Goal: Navigation & Orientation: Find specific page/section

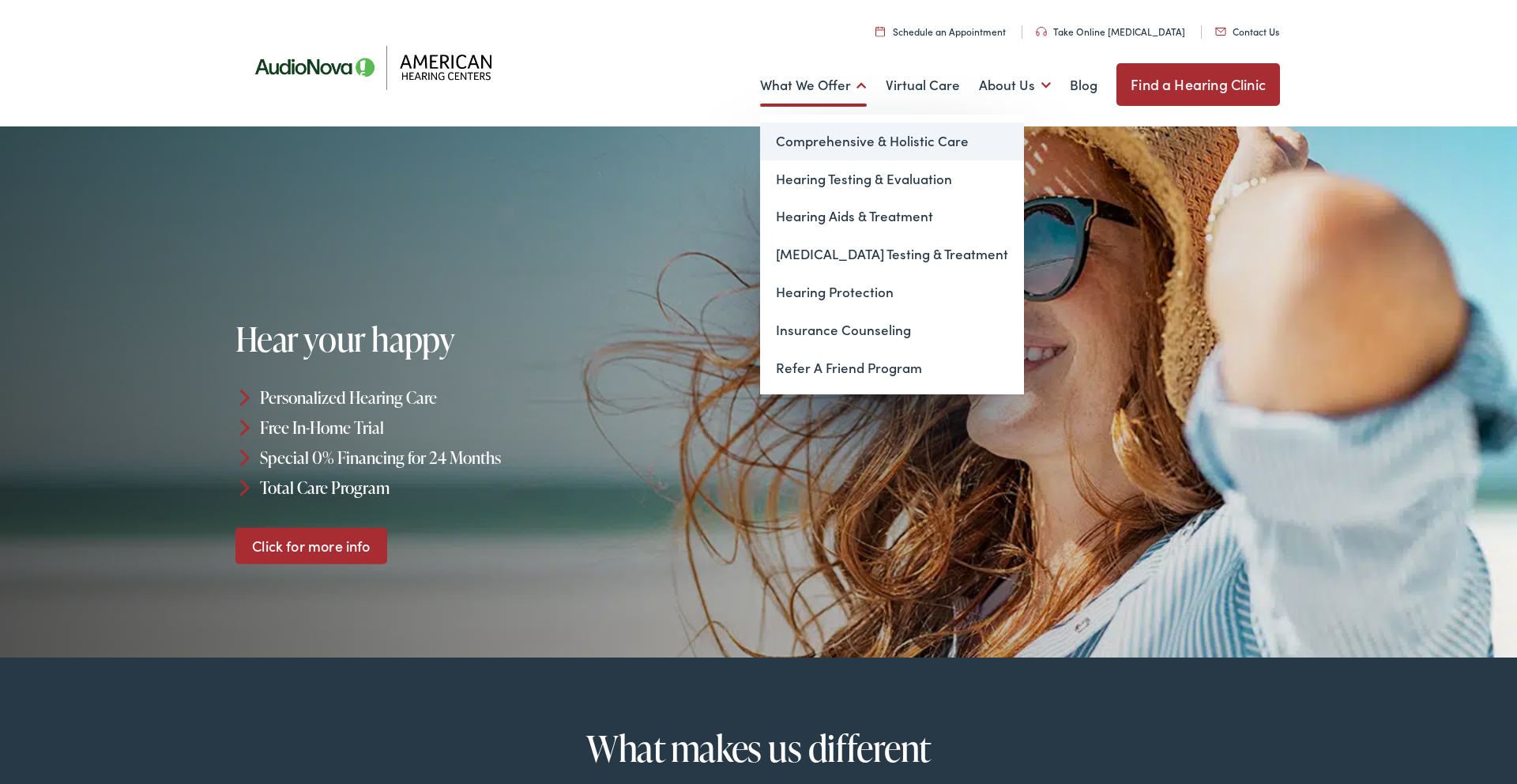
click at [812, 141] on link "Comprehensive & Holistic Care" at bounding box center [892, 141] width 264 height 38
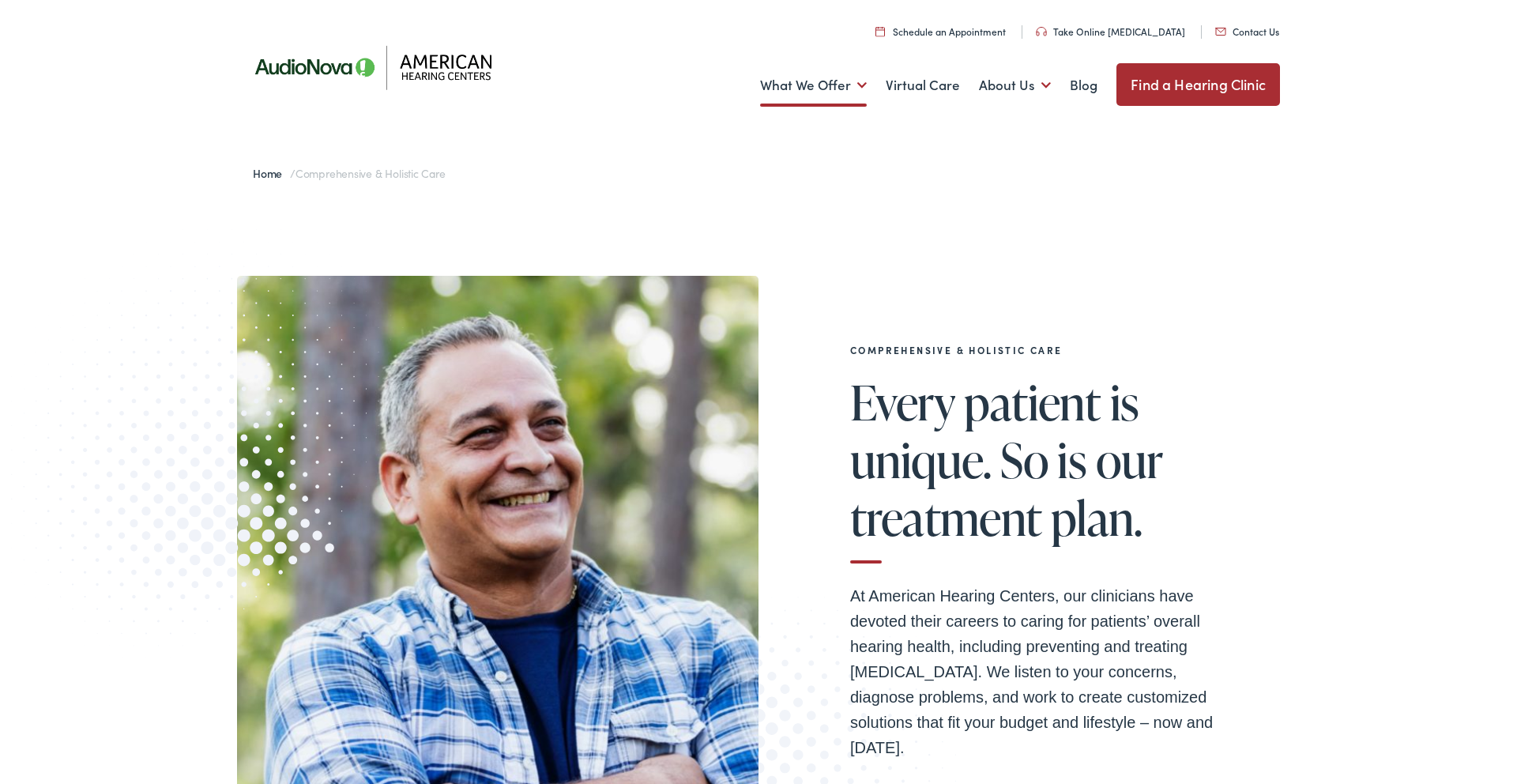
click at [988, 26] on link "Schedule an Appointment" at bounding box center [941, 31] width 131 height 13
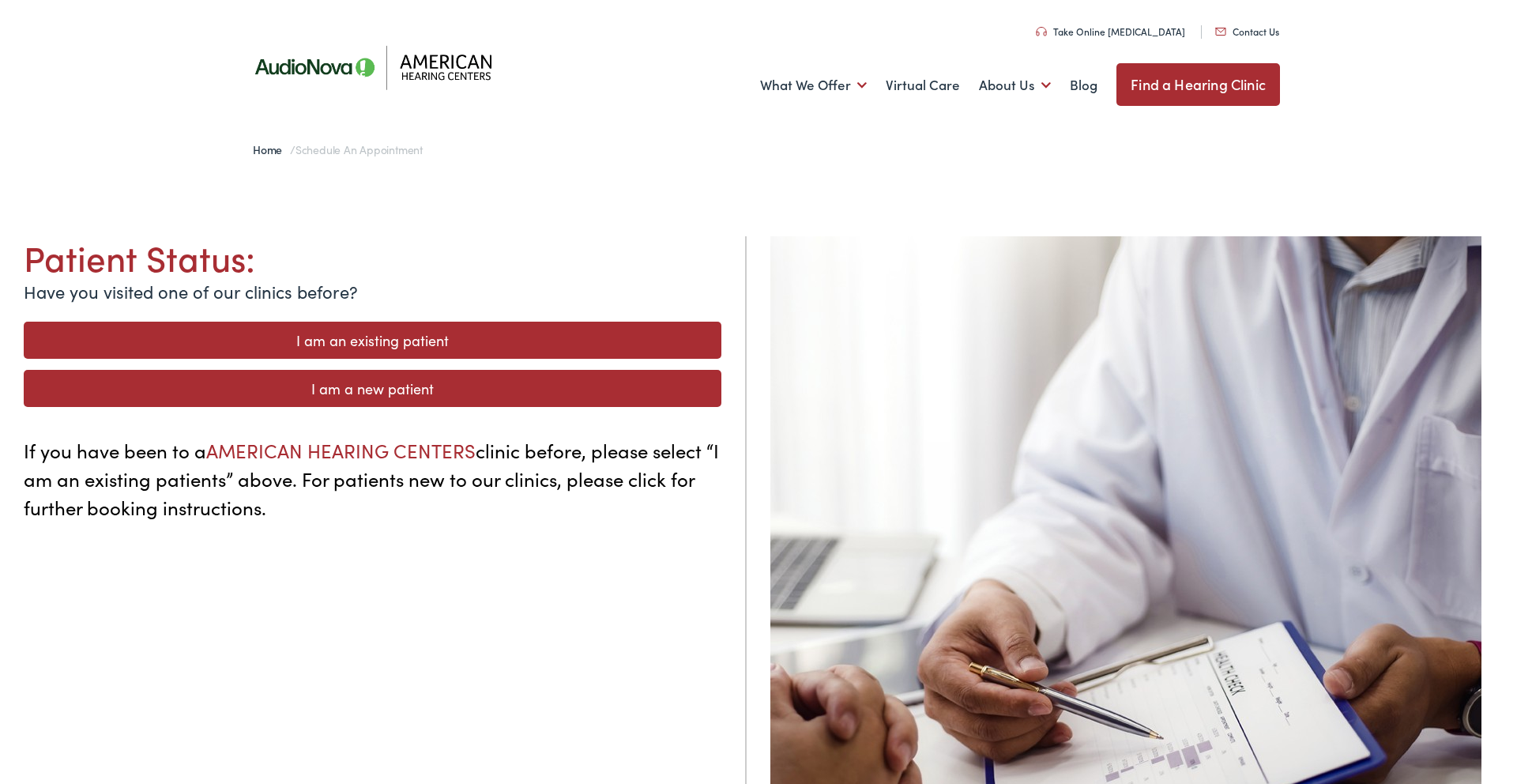
click at [1255, 32] on link "Contact Us" at bounding box center [1247, 31] width 64 height 13
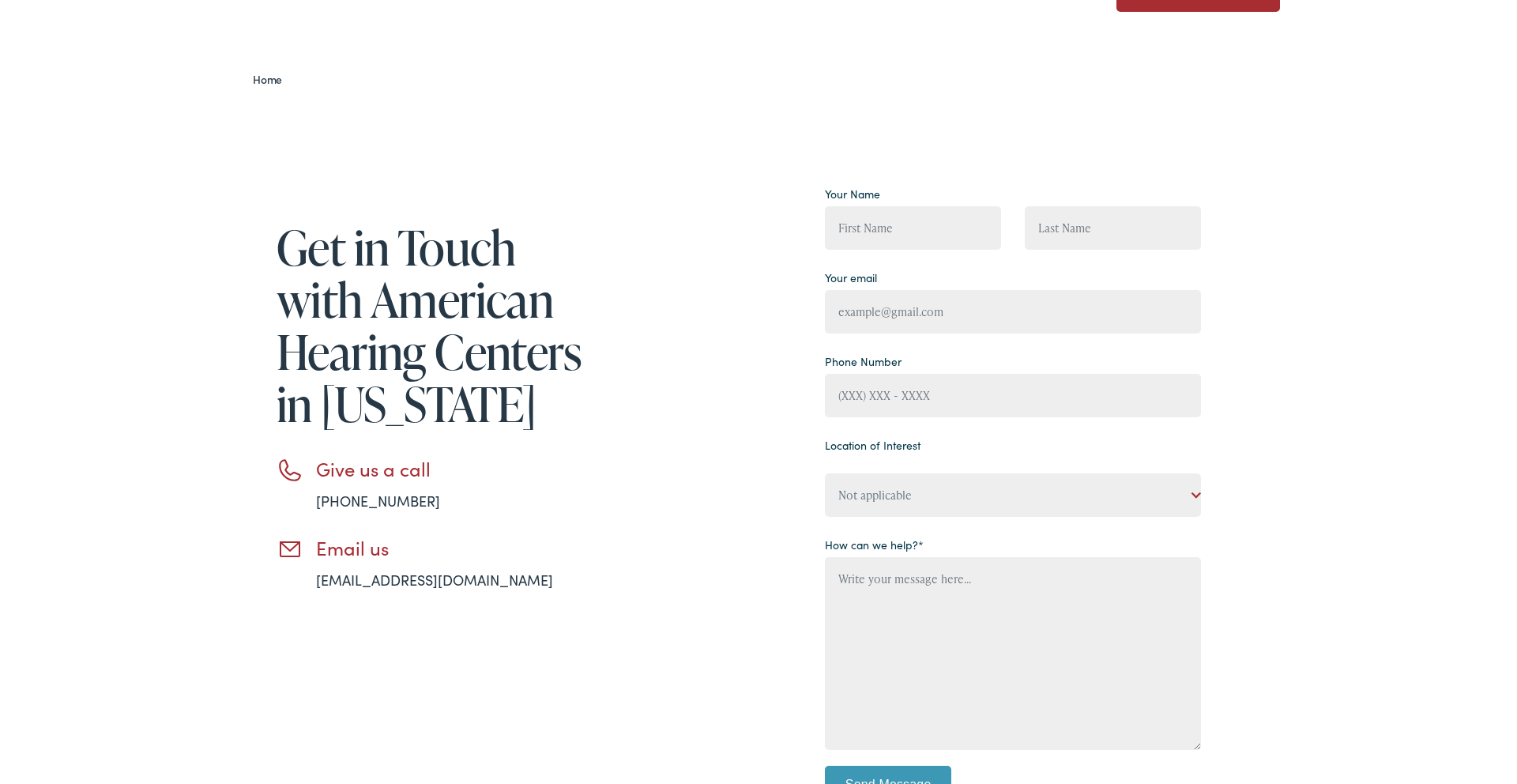
scroll to position [595, 0]
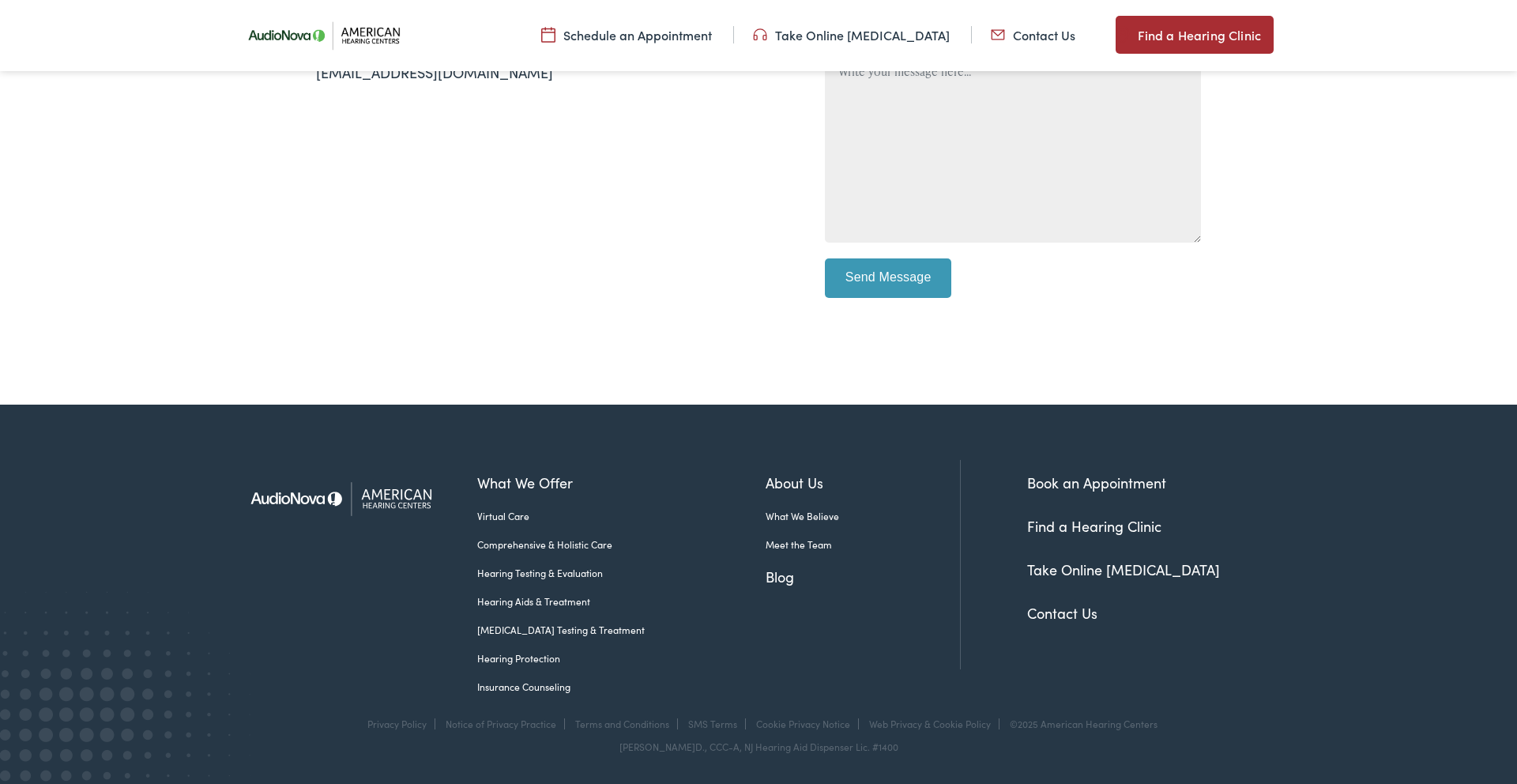
click at [497, 513] on link "Virtual Care" at bounding box center [622, 516] width 289 height 14
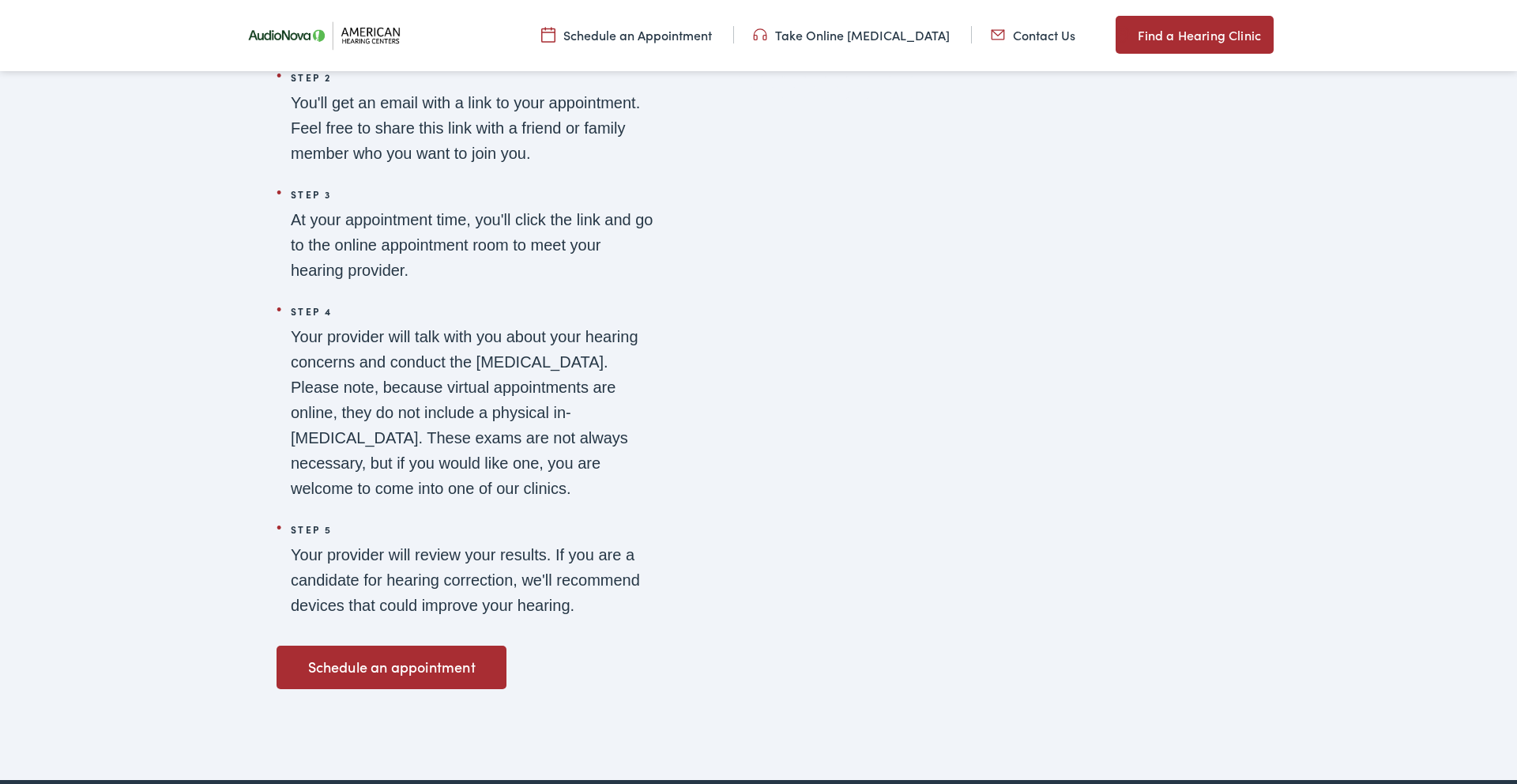
scroll to position [2760, 0]
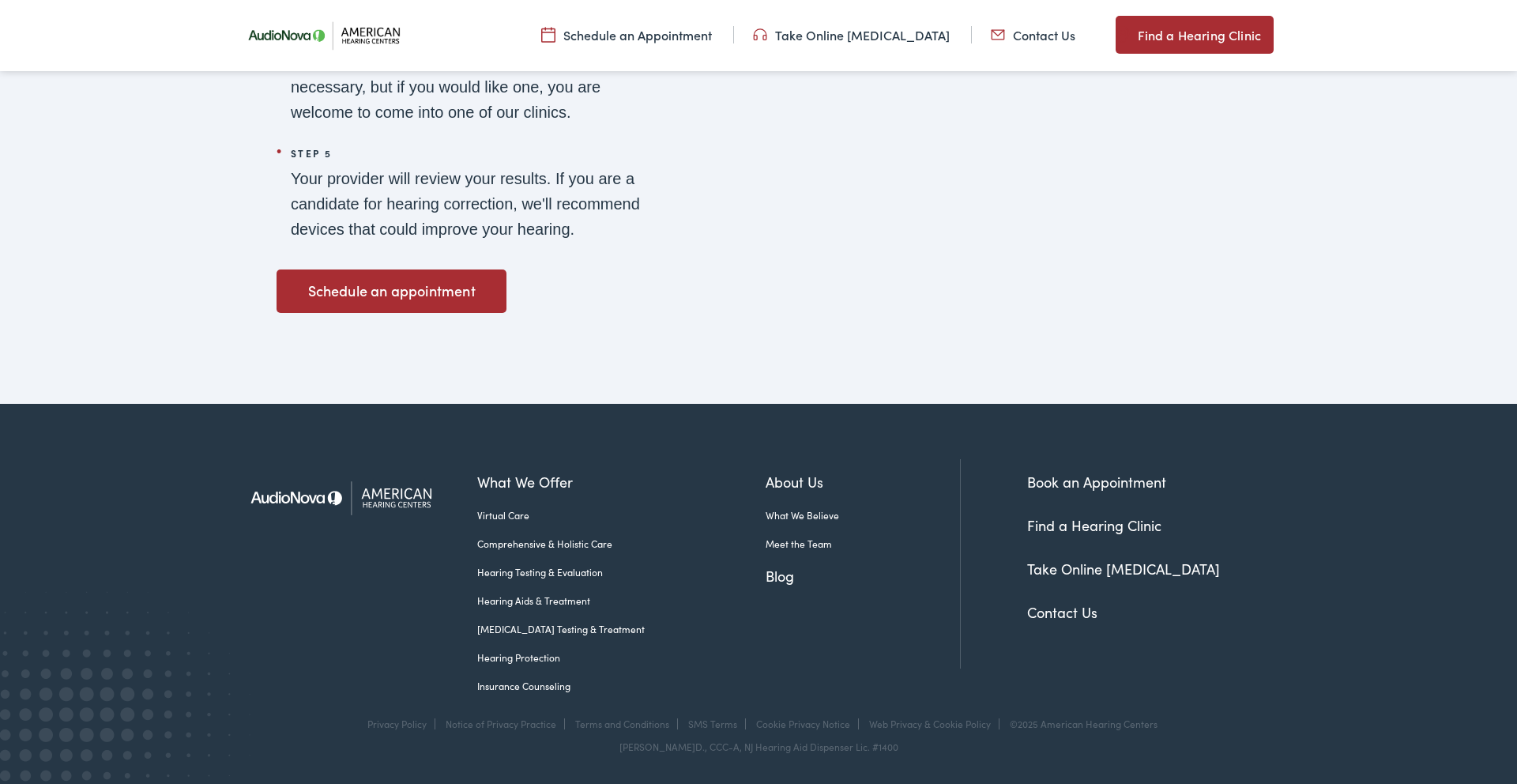
click at [786, 544] on link "Meet the Team" at bounding box center [863, 544] width 194 height 14
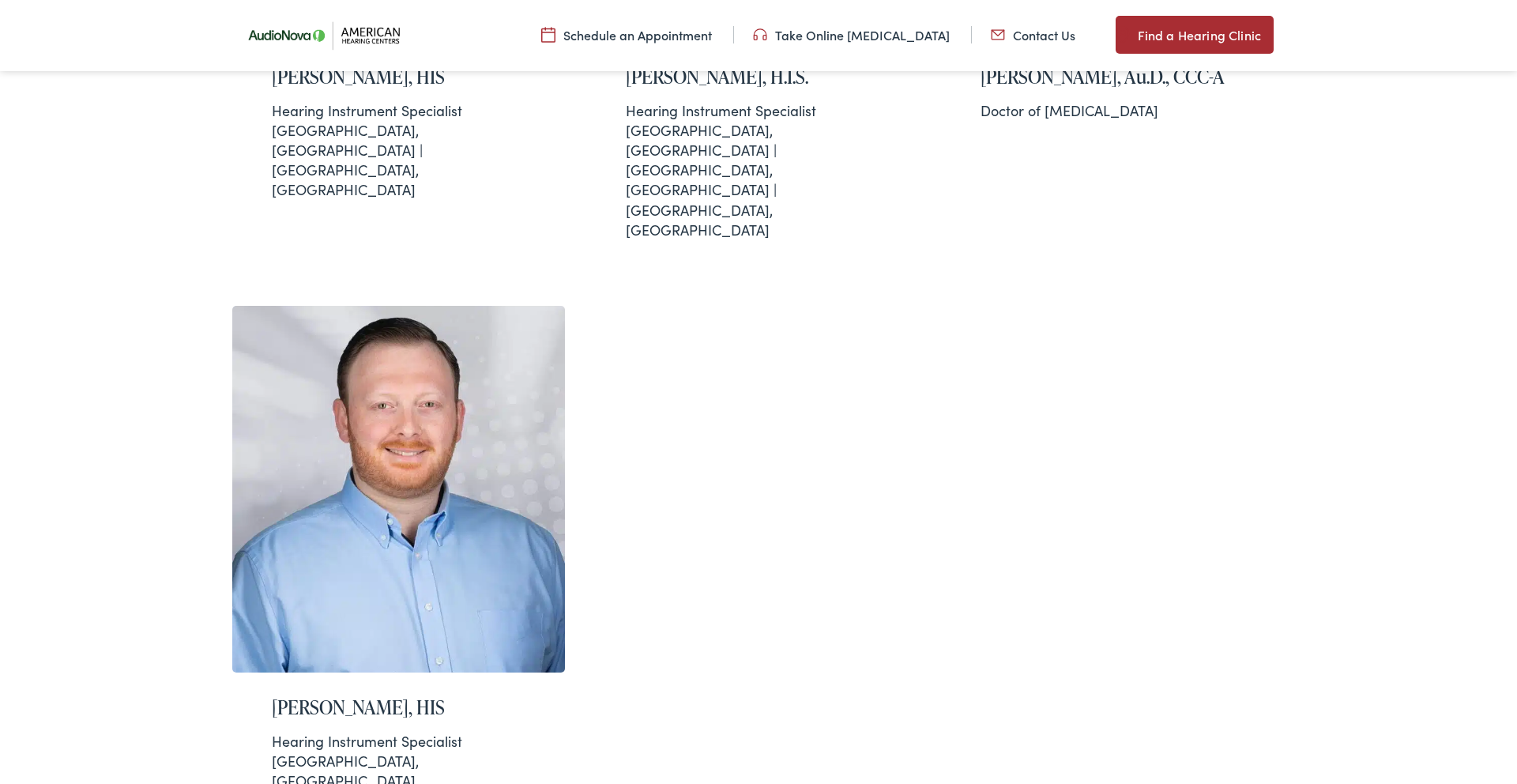
scroll to position [2424, 0]
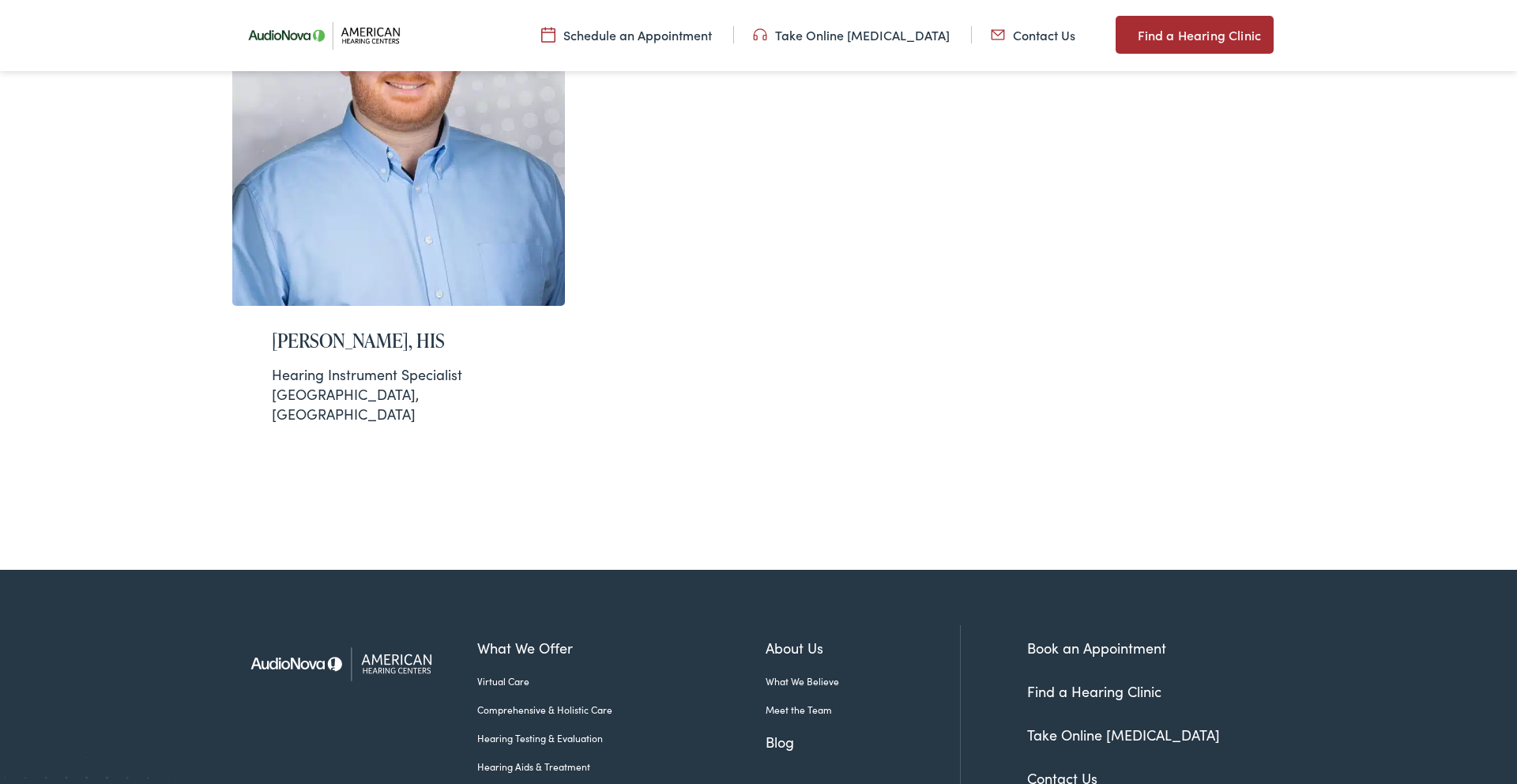
click at [1090, 681] on link "Find a Hearing Clinic" at bounding box center [1094, 690] width 134 height 19
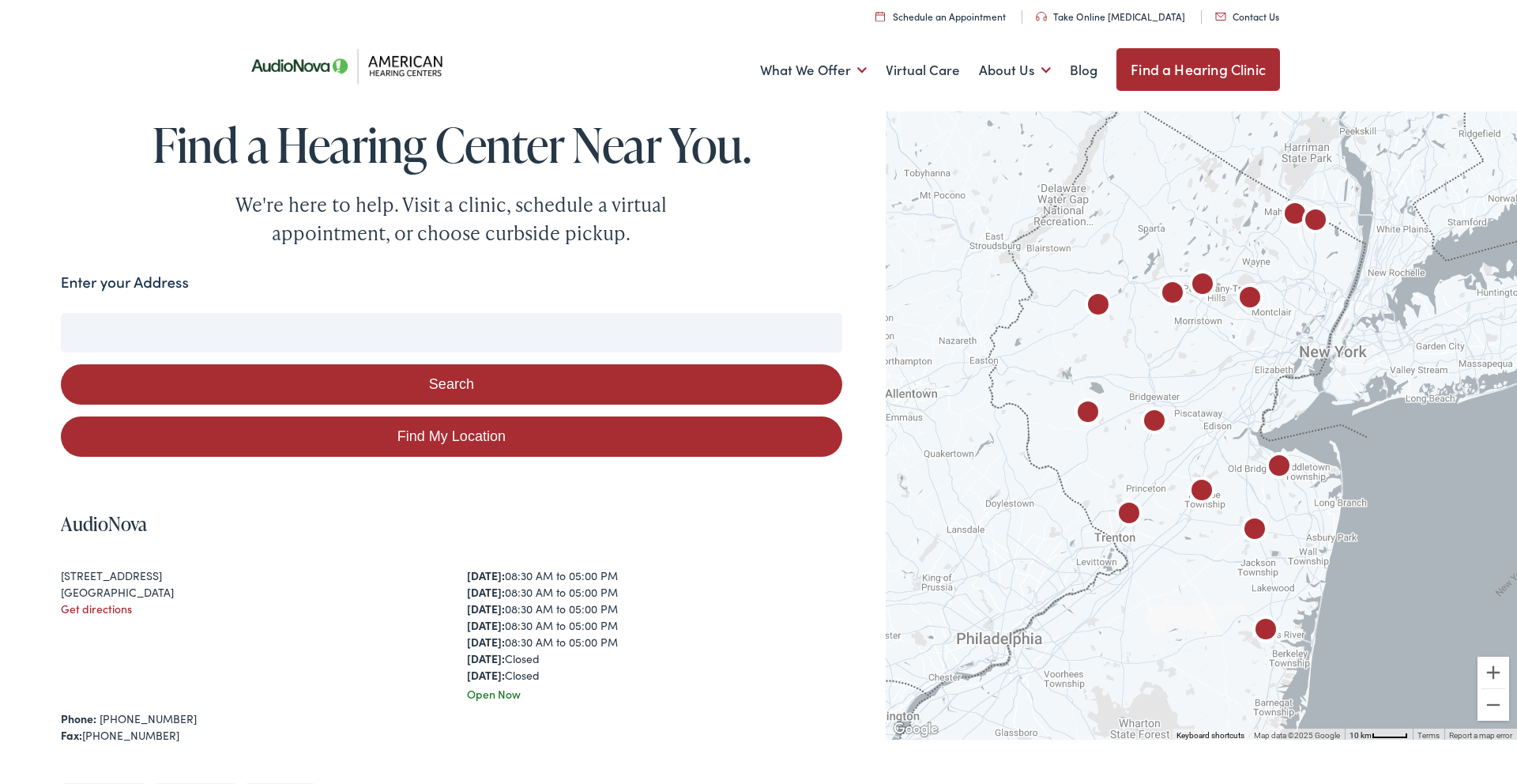
click at [386, 63] on img at bounding box center [351, 65] width 230 height 80
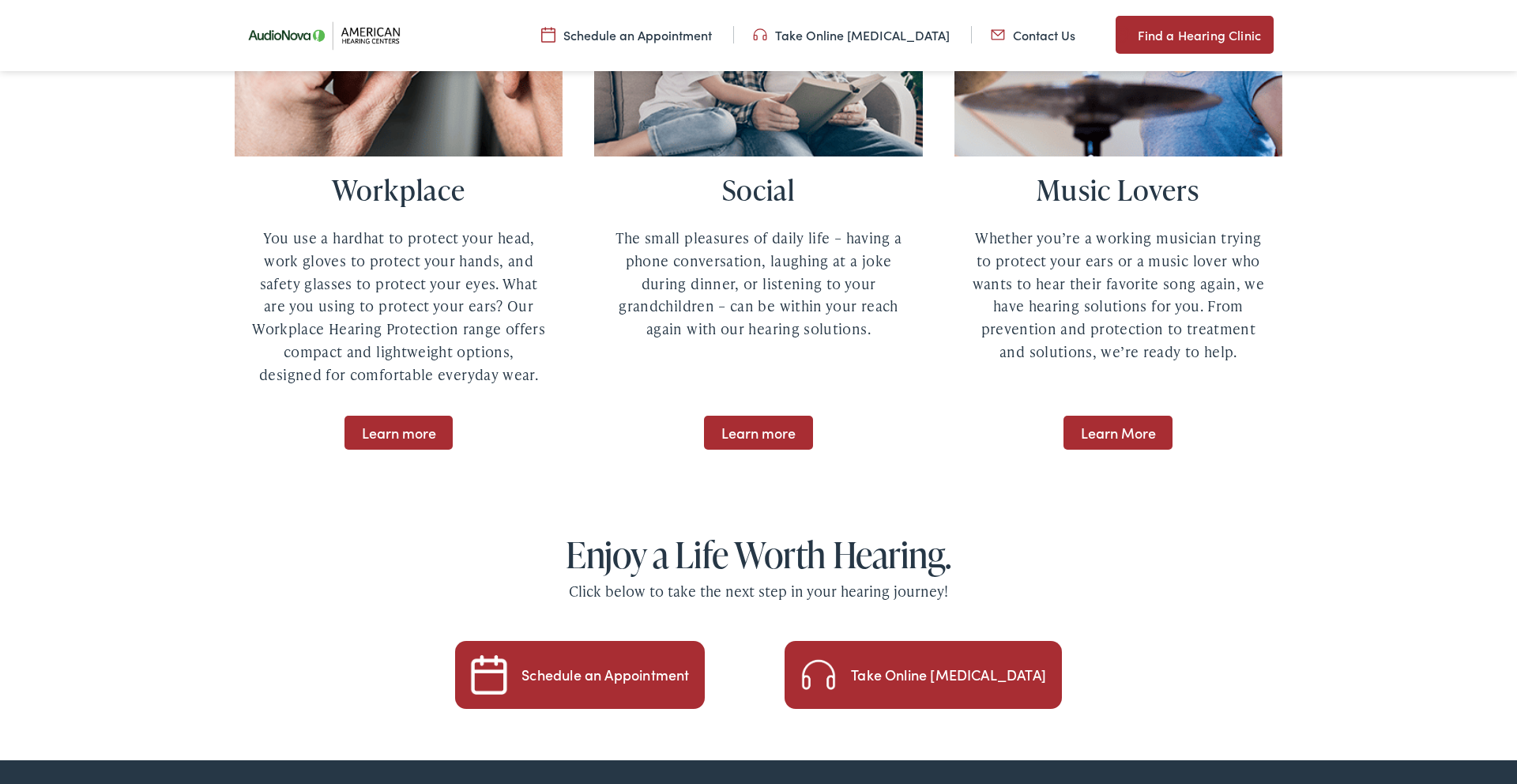
scroll to position [2560, 0]
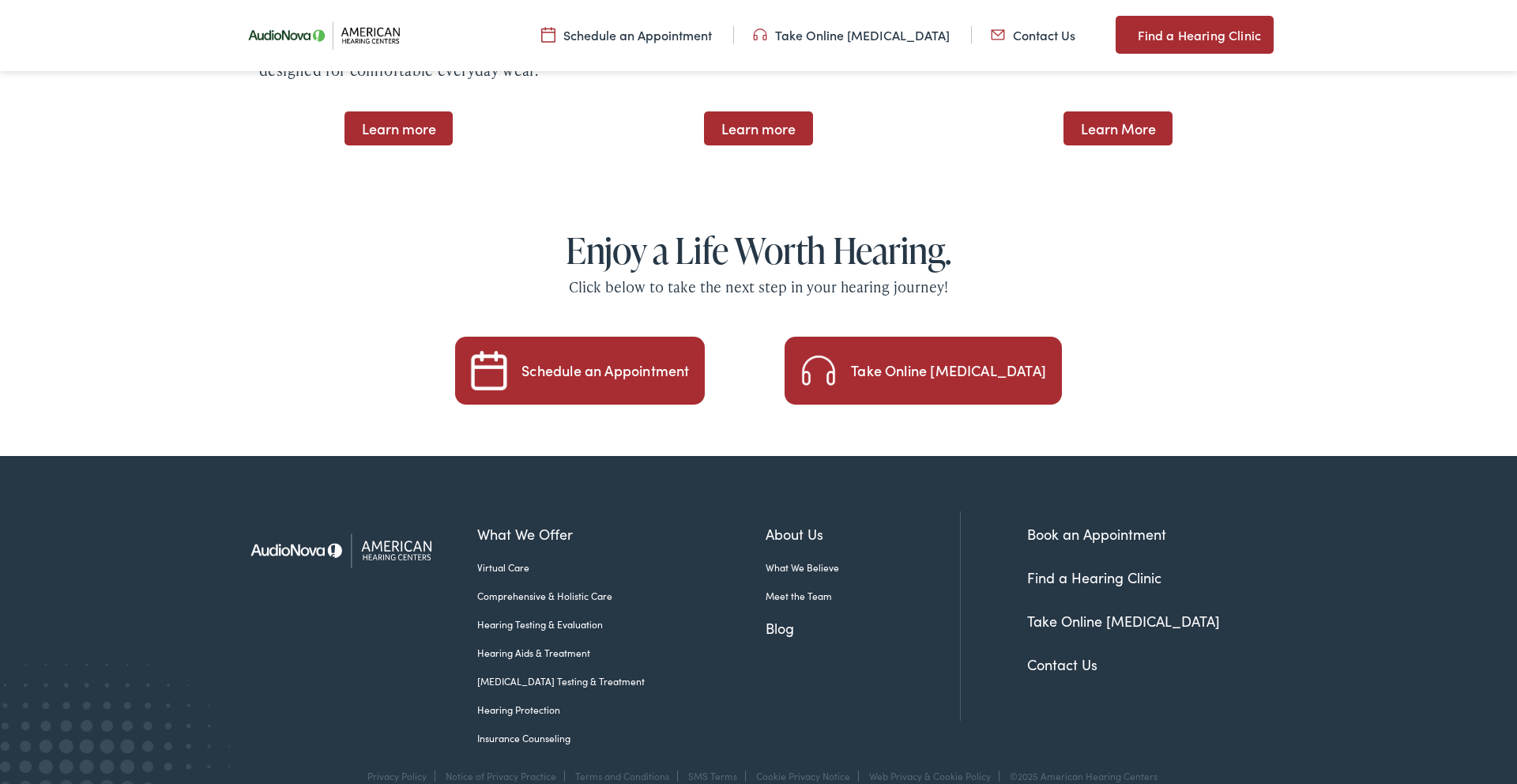
click at [963, 364] on div "Take Online [MEDICAL_DATA]" at bounding box center [948, 371] width 195 height 14
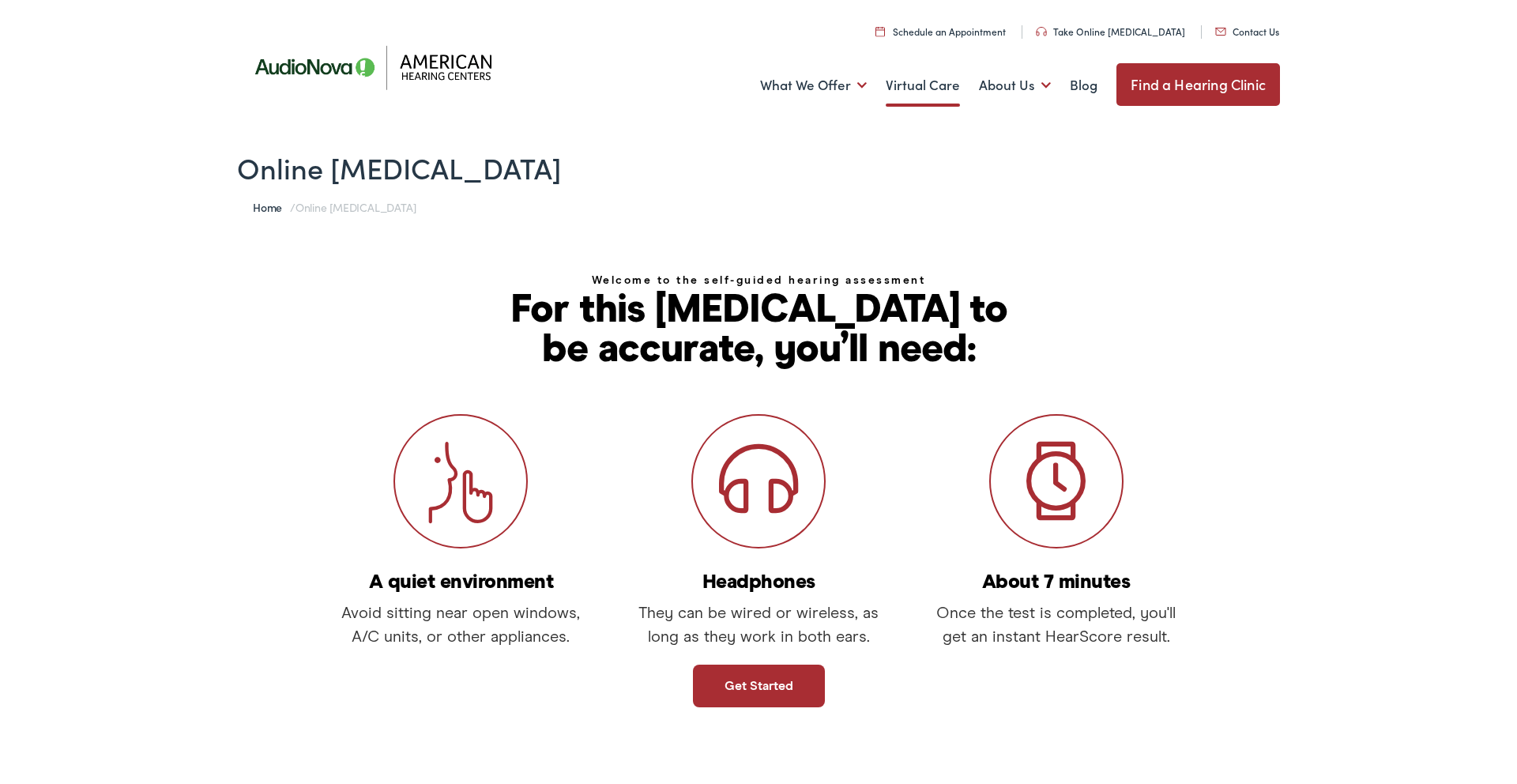
click at [925, 86] on link "Virtual Care" at bounding box center [923, 86] width 74 height 58
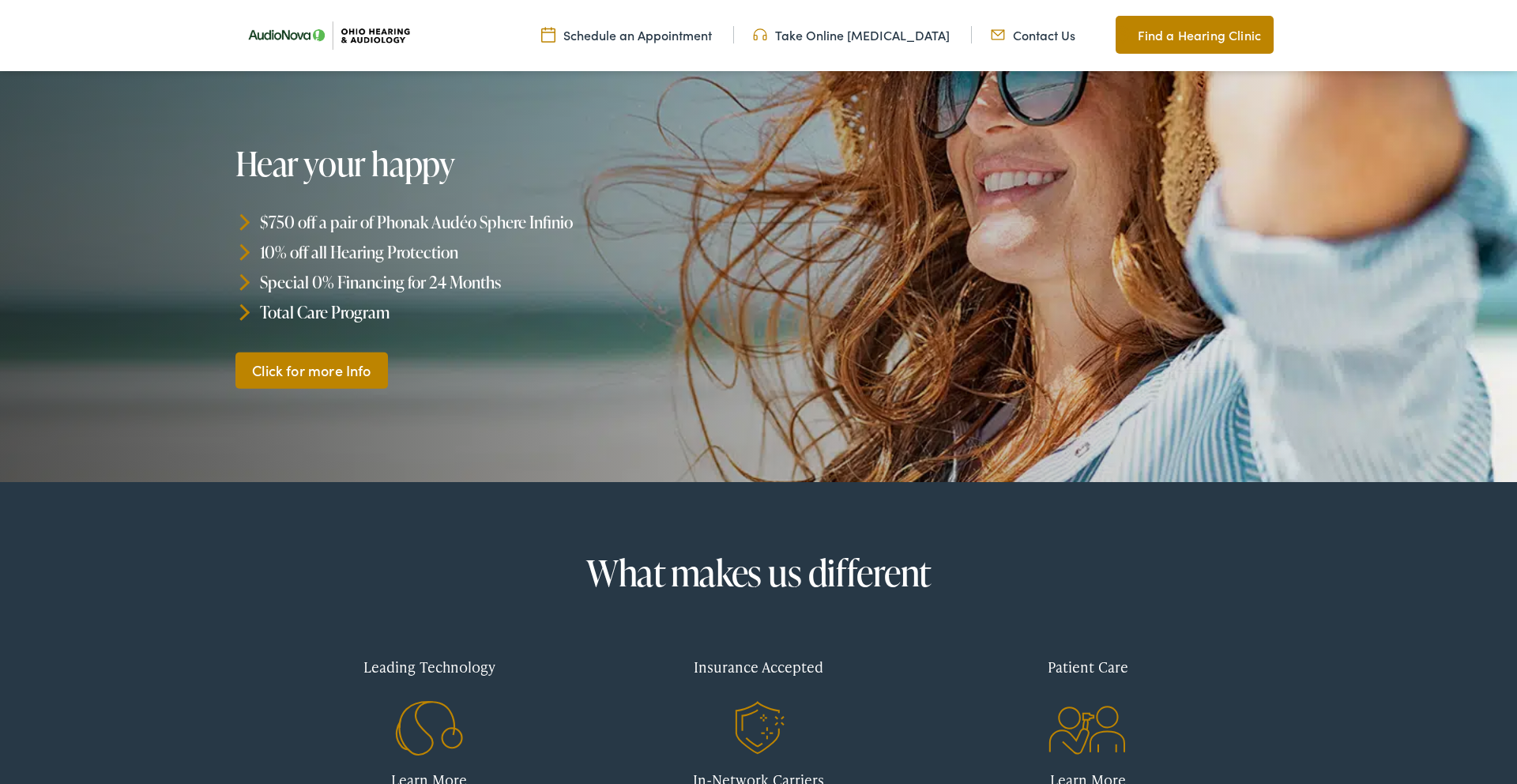
scroll to position [550, 0]
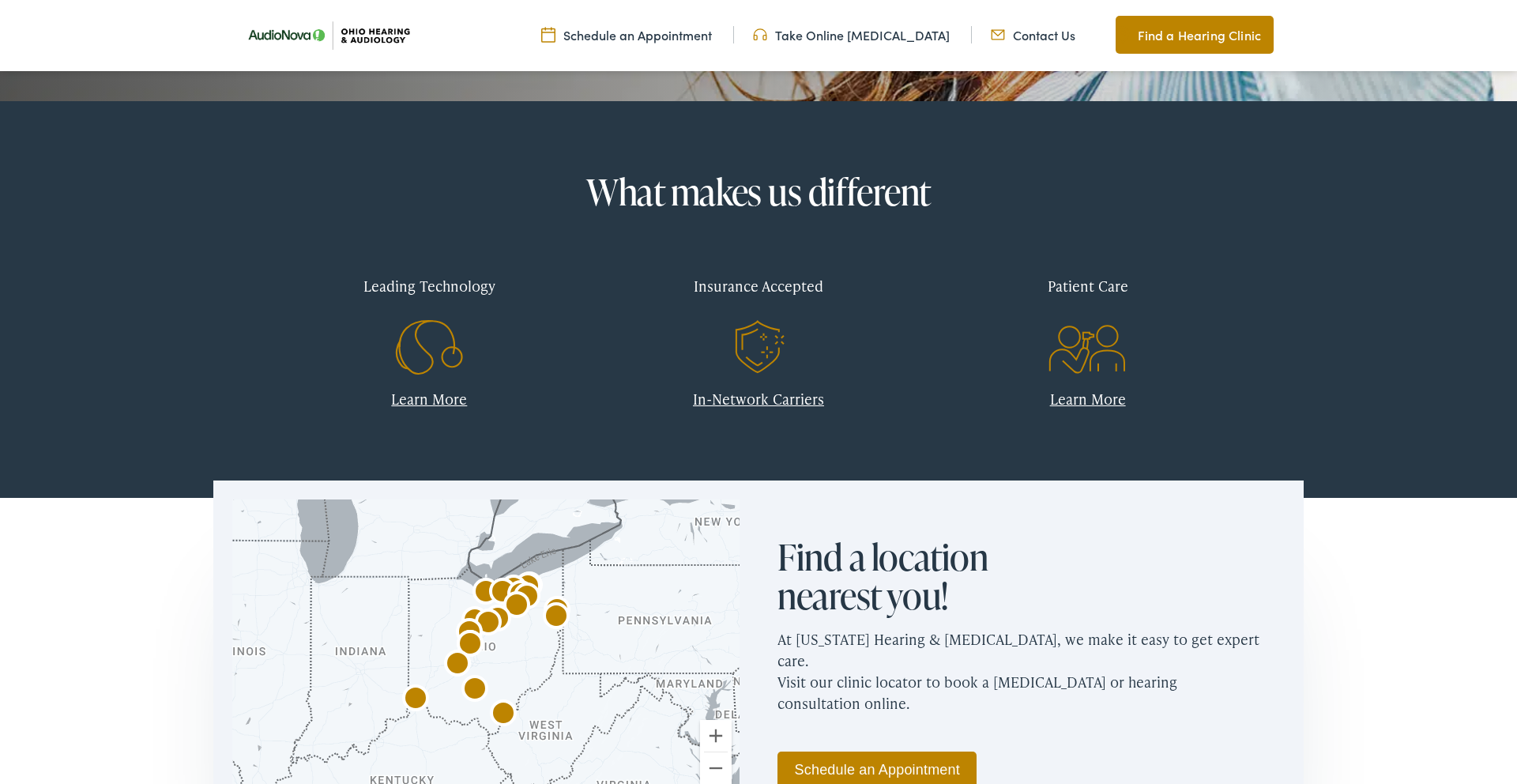
click at [760, 397] on link "In-Network Carriers" at bounding box center [758, 398] width 132 height 19
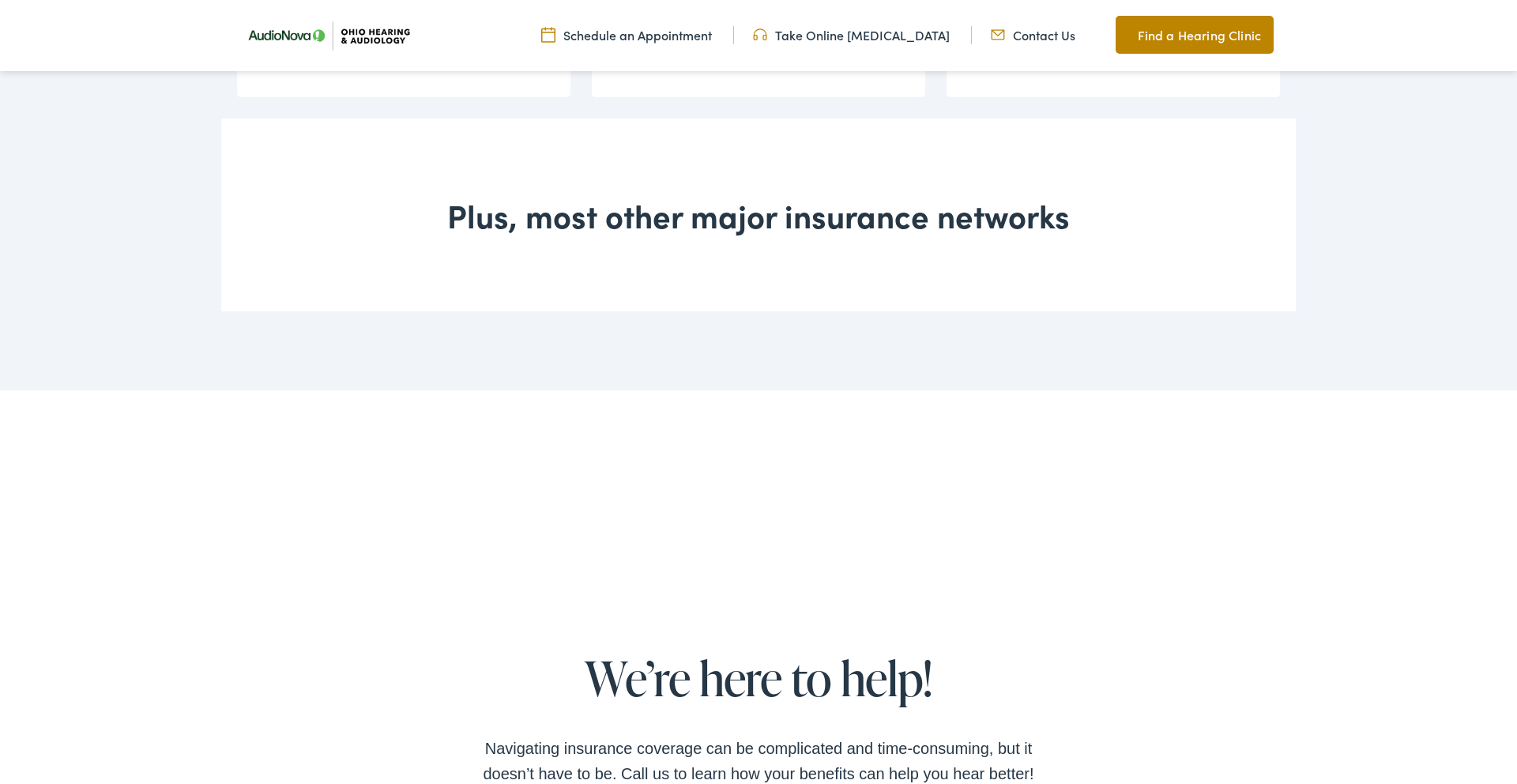
scroll to position [1942, 0]
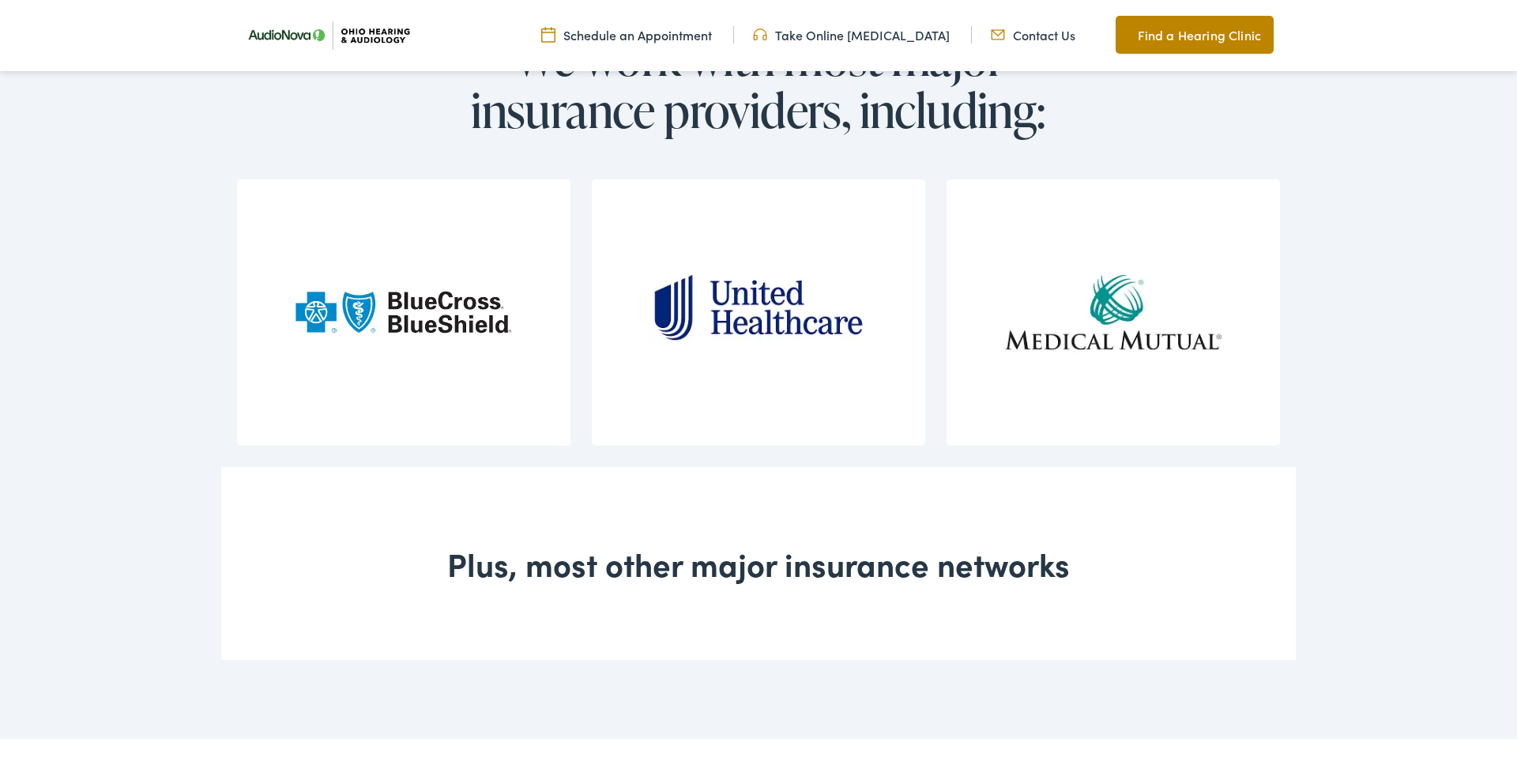
click at [647, 34] on link "Schedule an Appointment" at bounding box center [626, 35] width 170 height 18
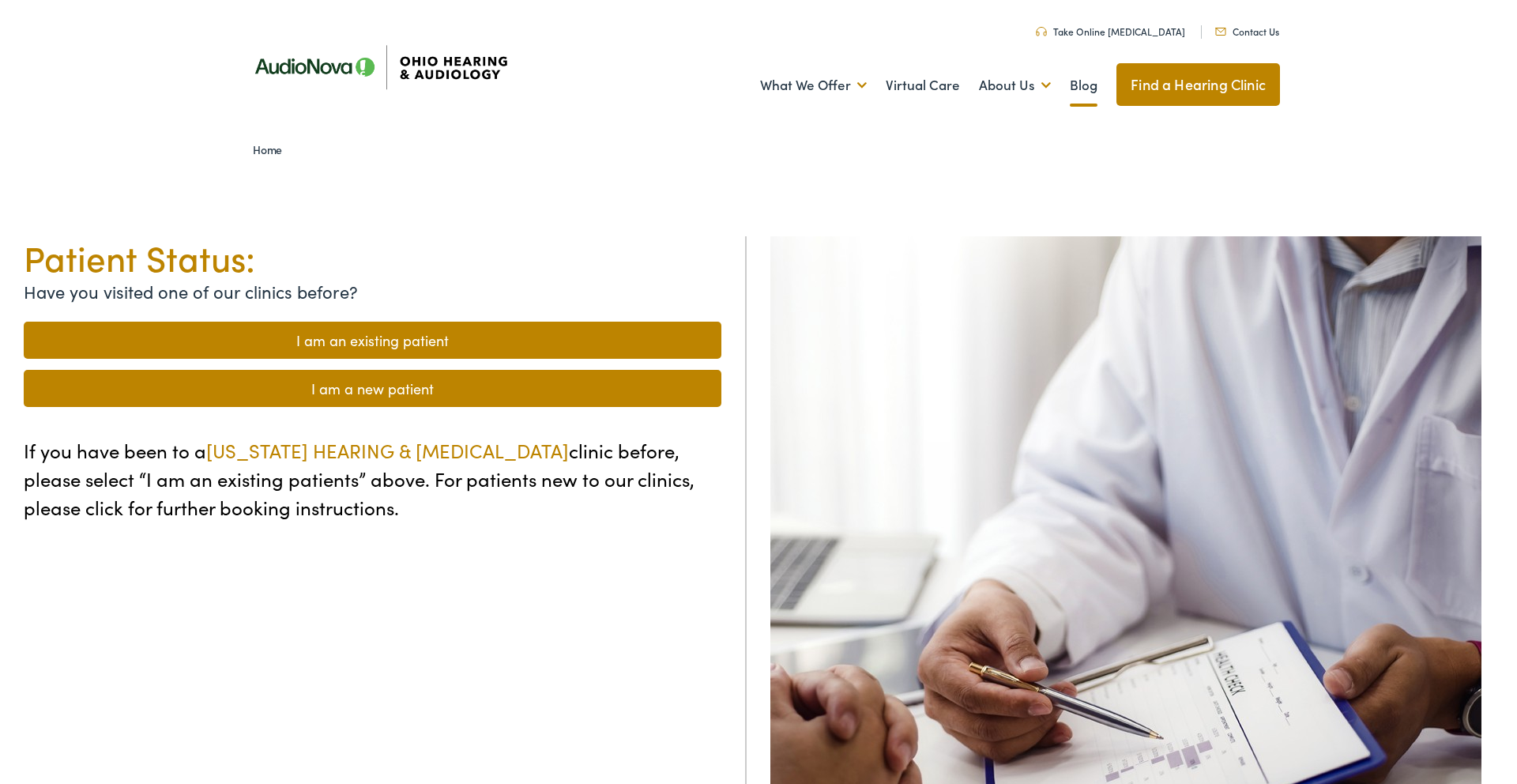
click at [1083, 87] on link "Blog" at bounding box center [1083, 86] width 27 height 58
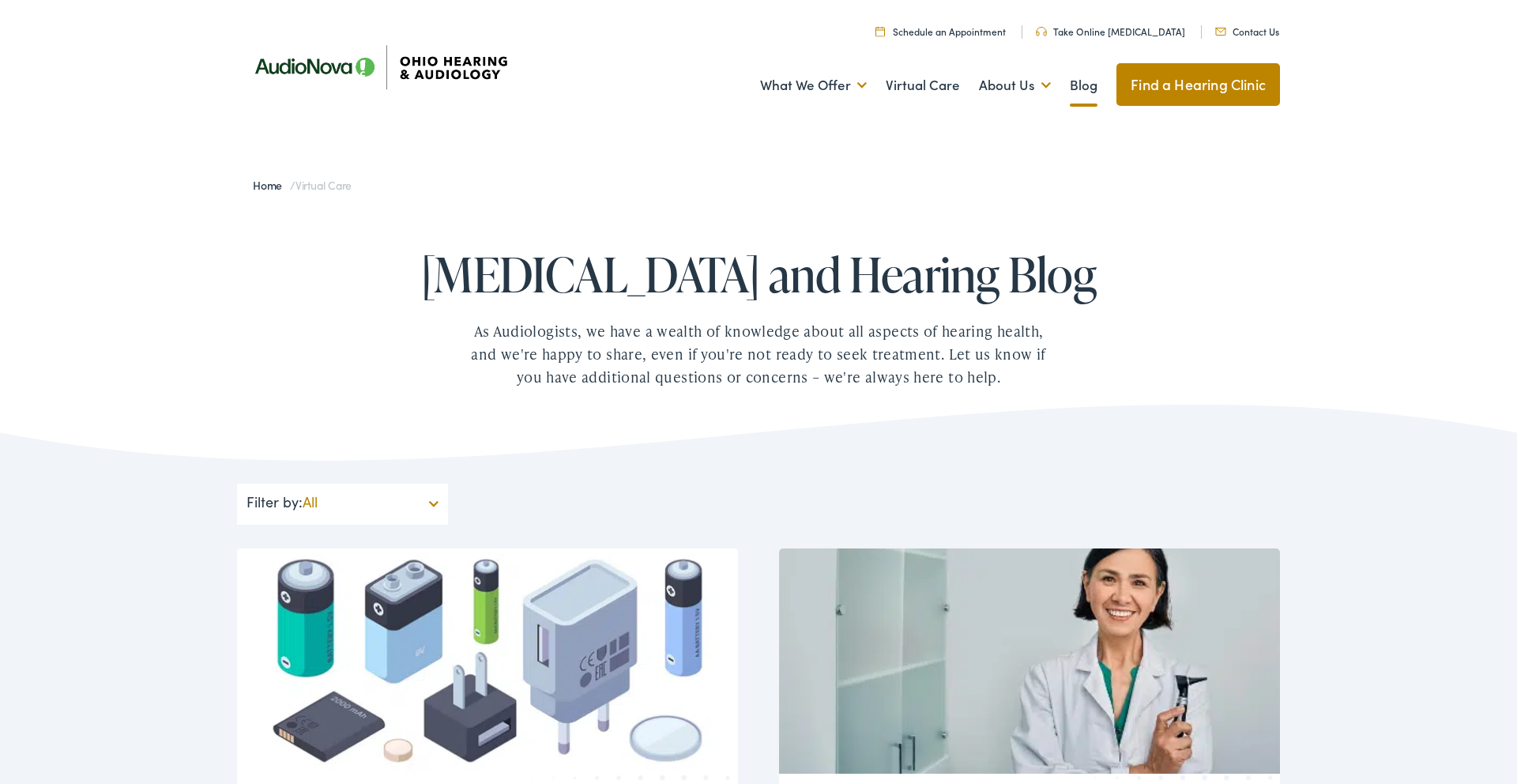
click at [312, 65] on img at bounding box center [379, 67] width 284 height 101
